Goal: Information Seeking & Learning: Learn about a topic

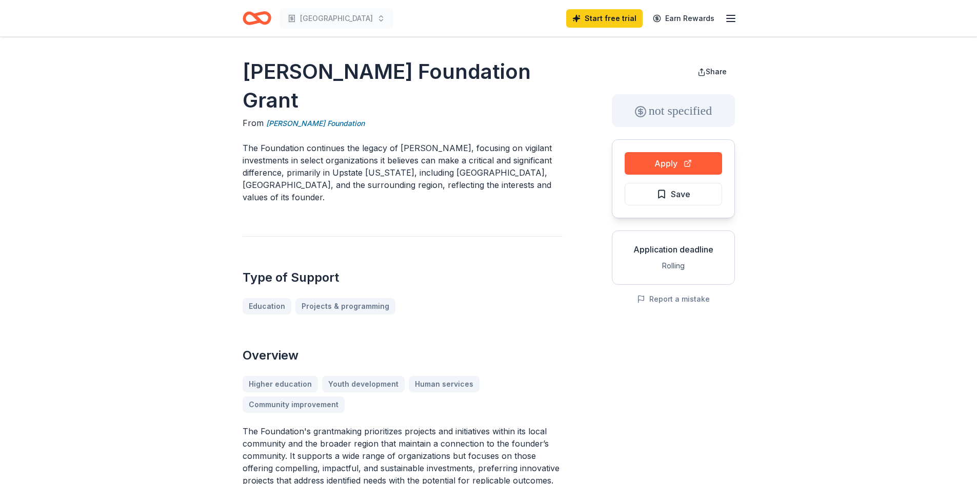
click at [257, 21] on icon "Home" at bounding box center [261, 18] width 16 height 10
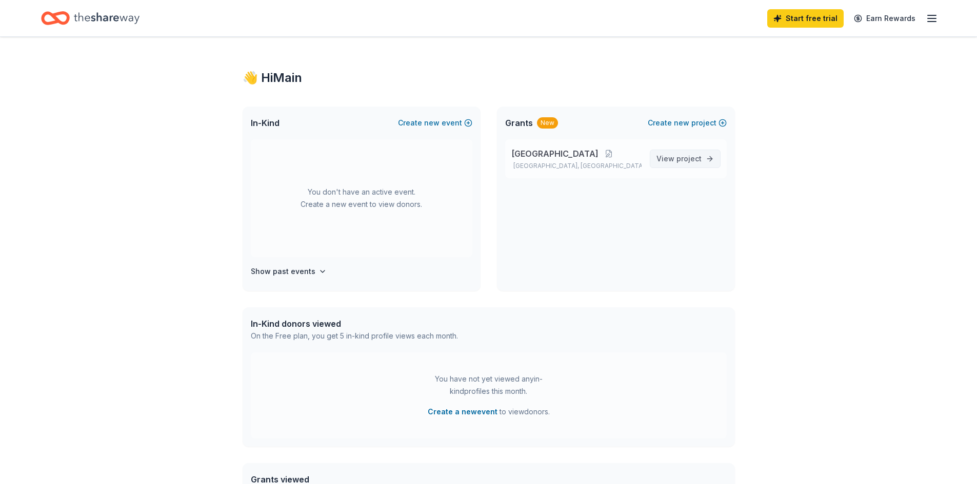
click at [668, 164] on span "View project" at bounding box center [678, 159] width 45 height 12
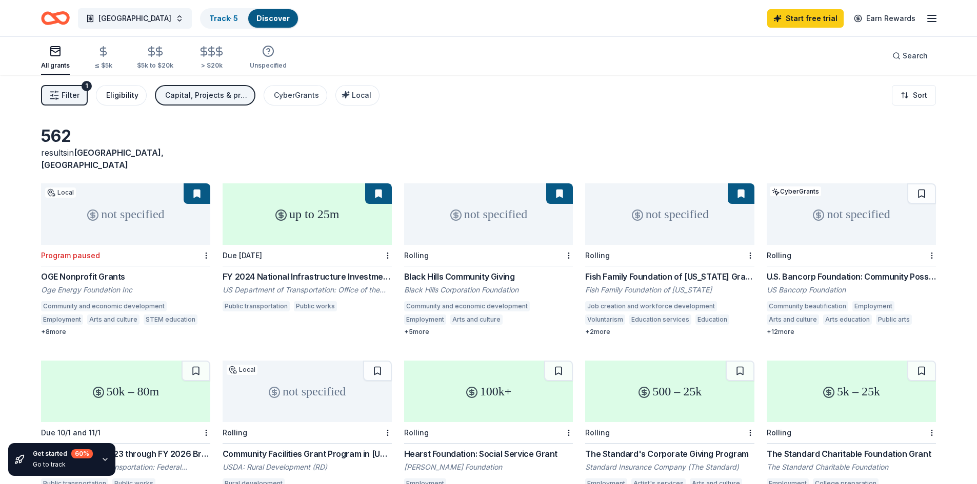
click at [122, 95] on div "Eligibility" at bounding box center [122, 95] width 32 height 12
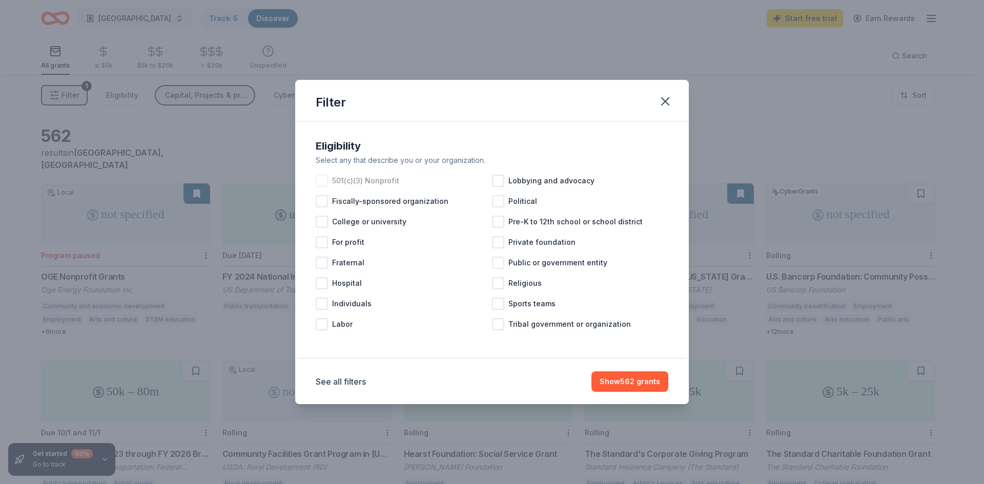
click at [325, 184] on div at bounding box center [322, 181] width 12 height 12
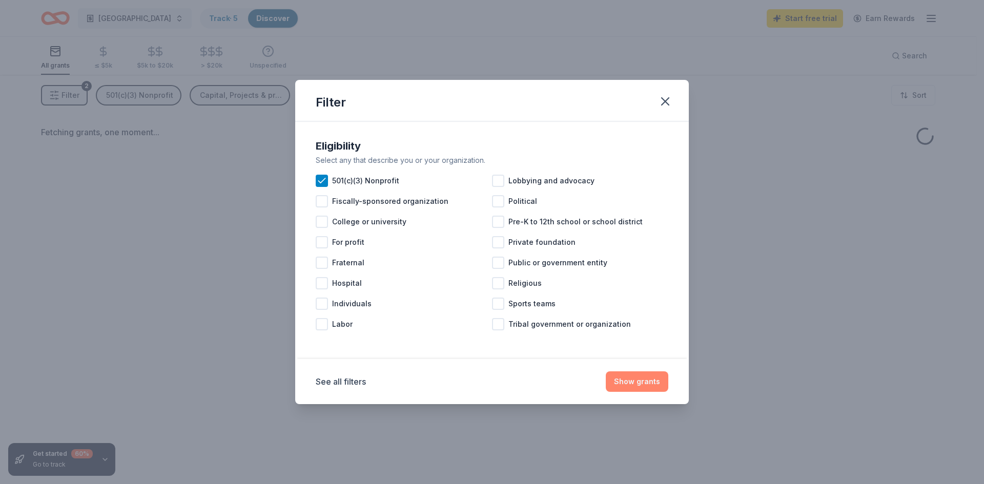
click at [644, 383] on button "Show grants" at bounding box center [637, 382] width 63 height 21
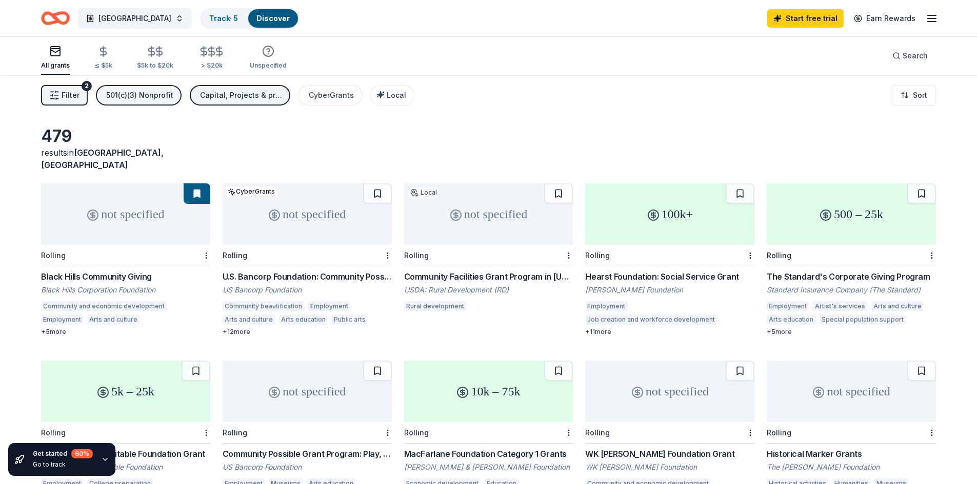
click at [258, 96] on div "Capital, Projects & programming" at bounding box center [241, 95] width 82 height 12
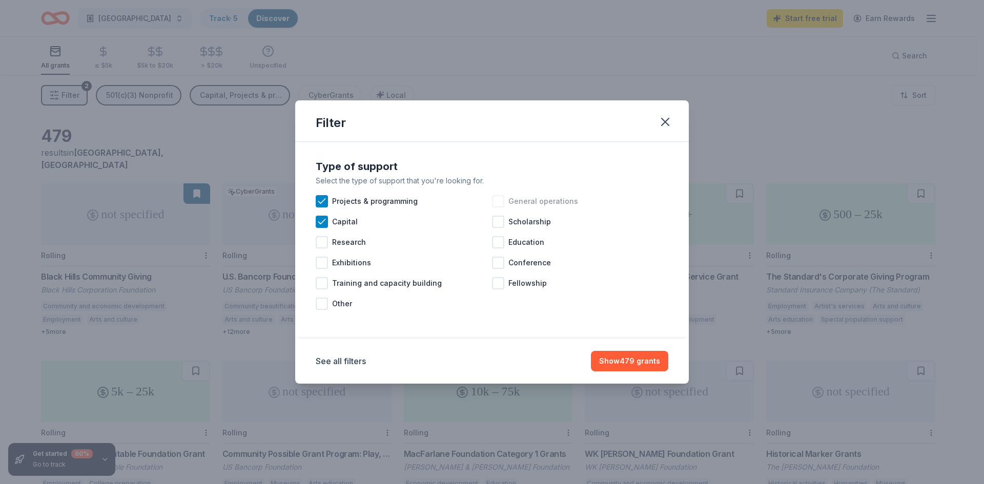
click at [500, 203] on div at bounding box center [498, 201] width 12 height 12
click at [635, 359] on button "Show 496 grants" at bounding box center [630, 361] width 78 height 21
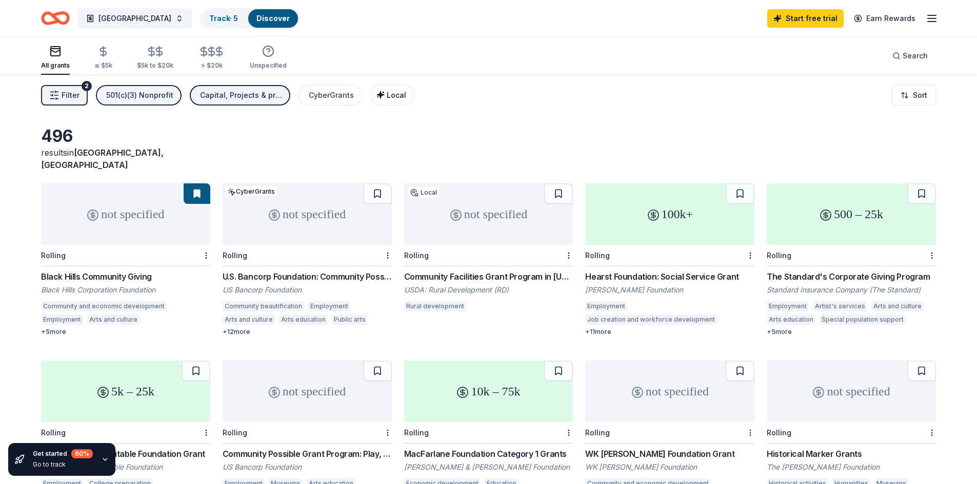
click at [391, 97] on span "Local" at bounding box center [396, 95] width 19 height 9
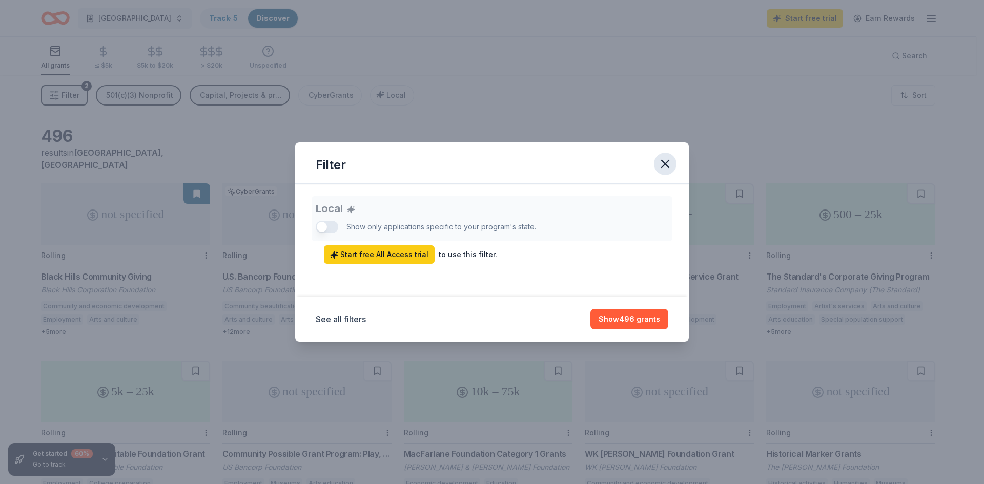
click at [670, 167] on icon "button" at bounding box center [665, 164] width 14 height 14
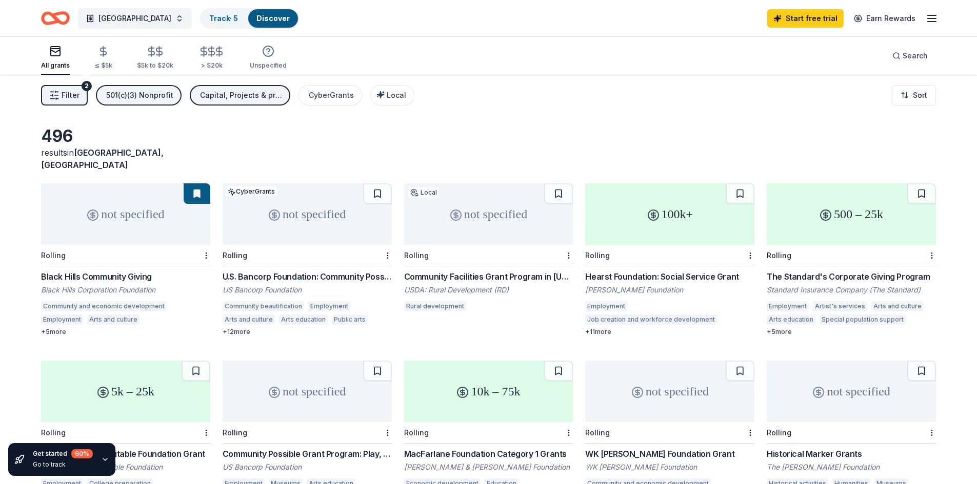
click at [894, 271] on div "The Standard's Corporate Giving Program" at bounding box center [850, 277] width 169 height 12
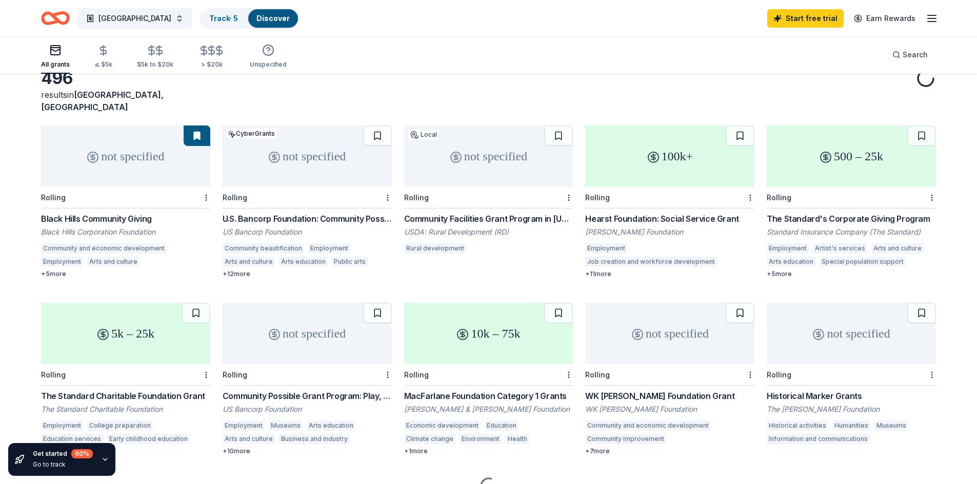
scroll to position [48, 0]
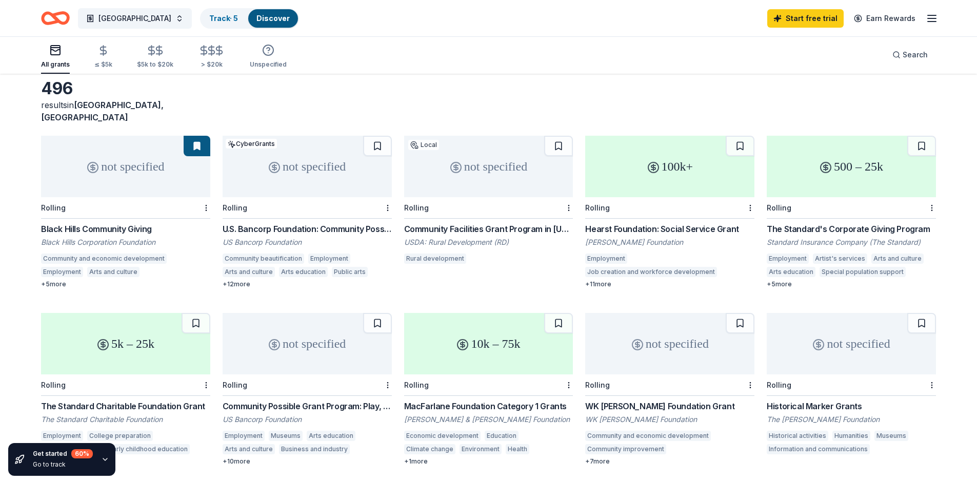
click at [330, 400] on div "Community Possible Grant Program: Play, Work, & Home Grants" at bounding box center [307, 406] width 169 height 12
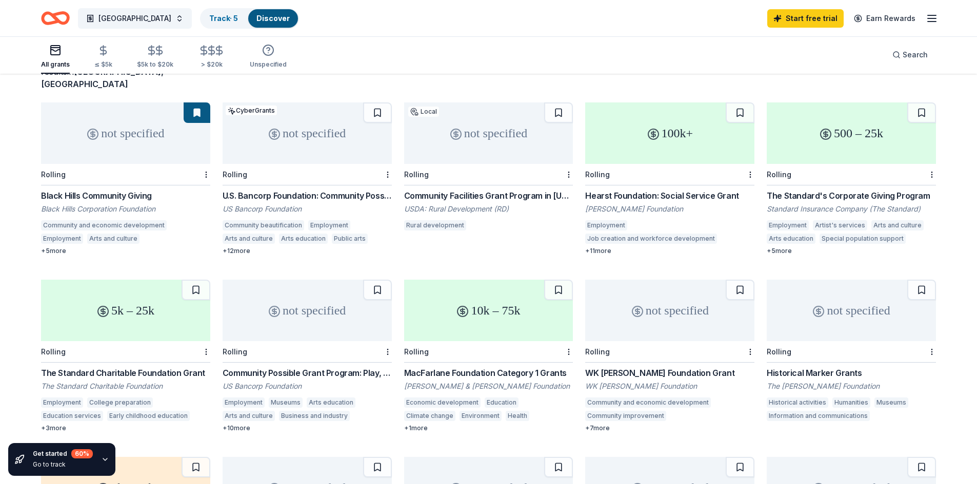
scroll to position [99, 0]
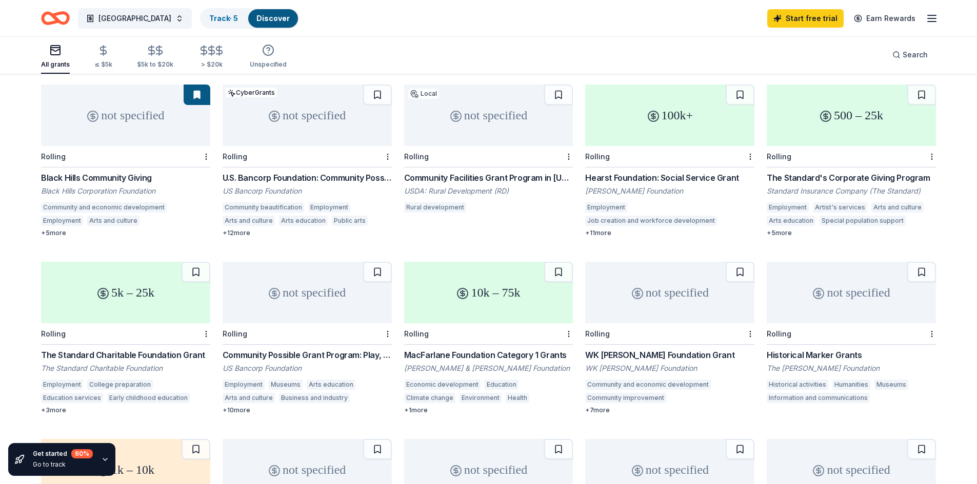
click at [482, 349] on div "MacFarlane Foundation Category 1 Grants" at bounding box center [488, 355] width 169 height 12
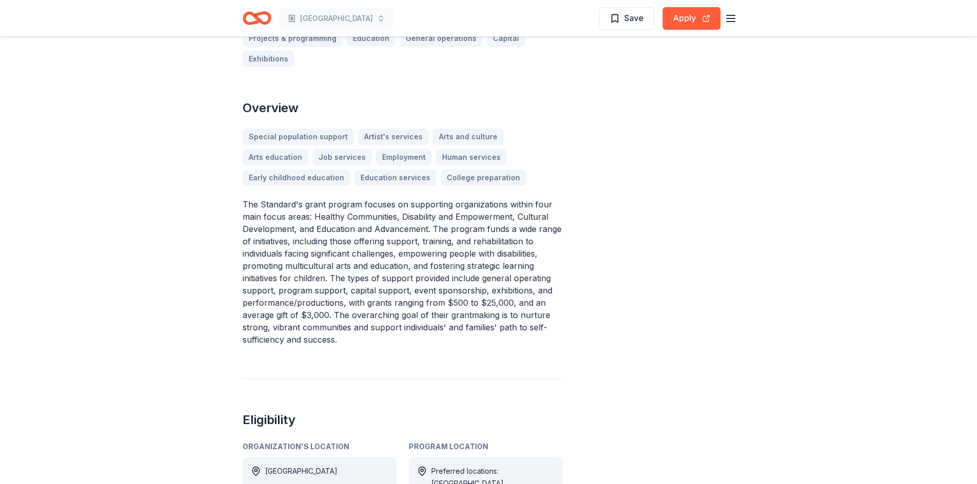
scroll to position [308, 0]
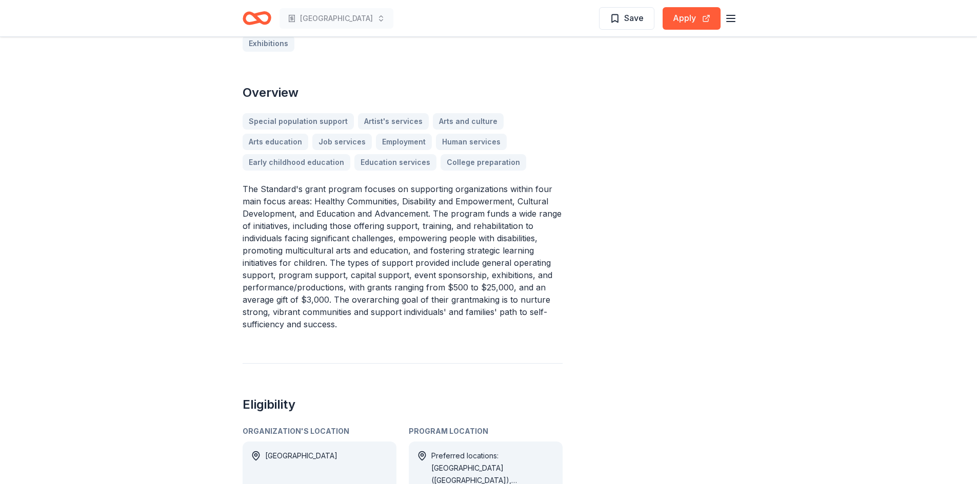
drag, startPoint x: 243, startPoint y: 189, endPoint x: 448, endPoint y: 191, distance: 204.6
click at [448, 191] on p "The Standard's grant program focuses on supporting organizations within four ma…" at bounding box center [402, 257] width 320 height 148
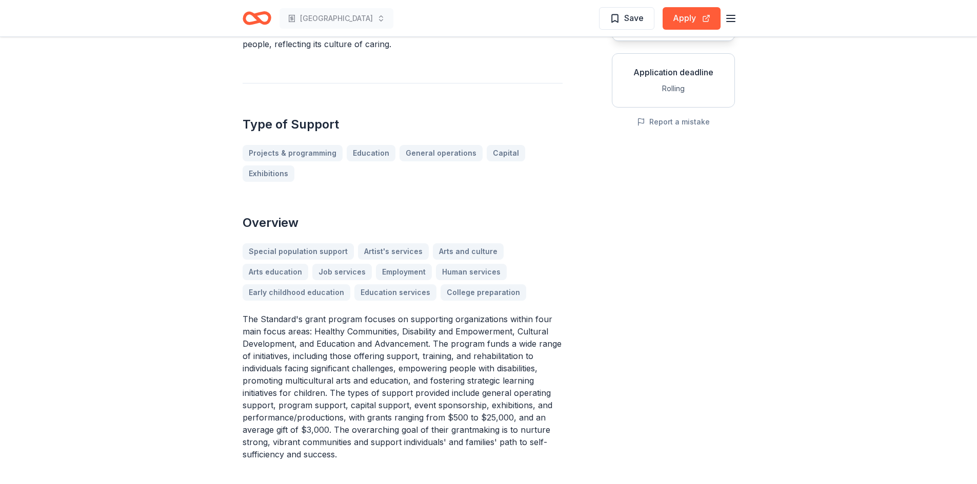
scroll to position [359, 0]
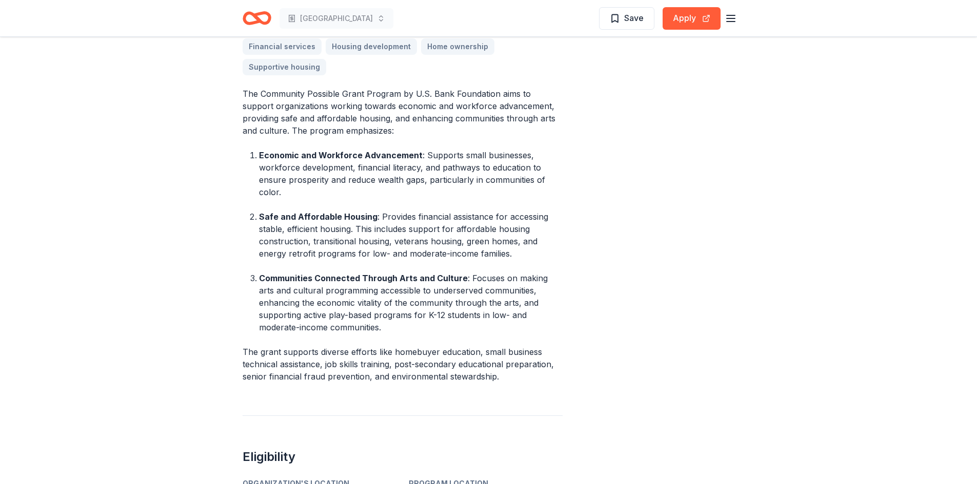
scroll to position [419, 0]
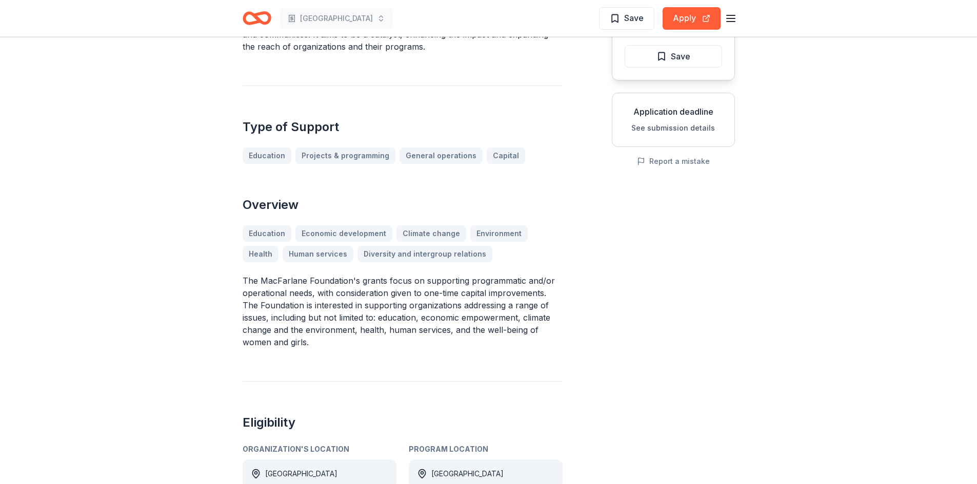
scroll to position [154, 0]
